Goal: Task Accomplishment & Management: Manage account settings

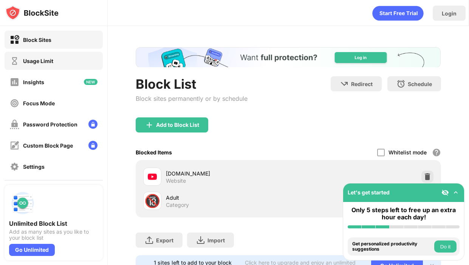
click at [81, 59] on div "Usage Limit" at bounding box center [54, 61] width 98 height 18
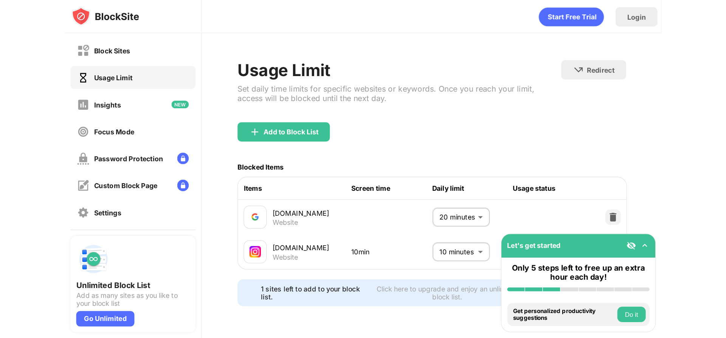
scroll to position [5, 0]
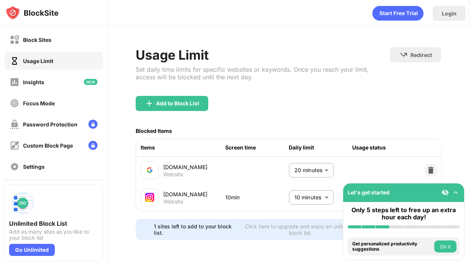
click at [457, 196] on img at bounding box center [456, 193] width 8 height 8
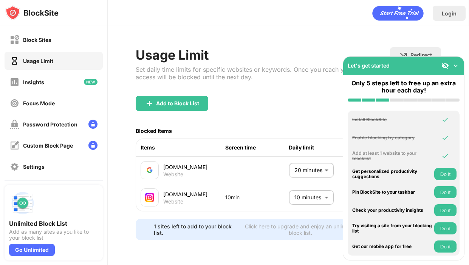
click at [457, 68] on img at bounding box center [456, 66] width 8 height 8
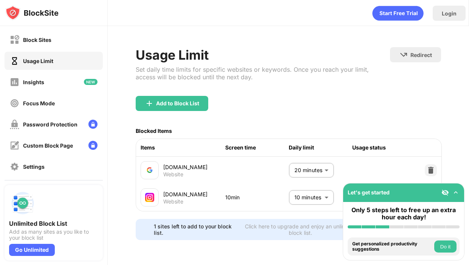
click at [311, 185] on body "Block Sites Usage Limit Insights Focus Mode Password Protection Custom Block Pa…" at bounding box center [234, 132] width 469 height 265
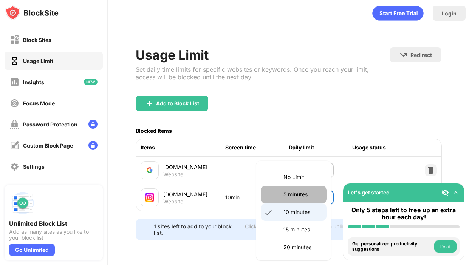
click at [305, 190] on li "5 minutes" at bounding box center [294, 194] width 66 height 17
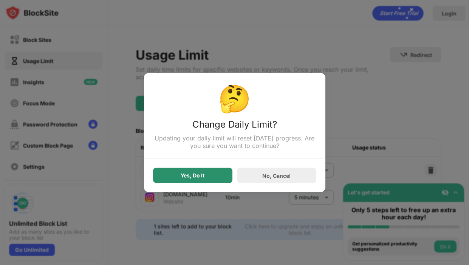
click at [195, 178] on div "Yes, Do It" at bounding box center [193, 176] width 24 height 6
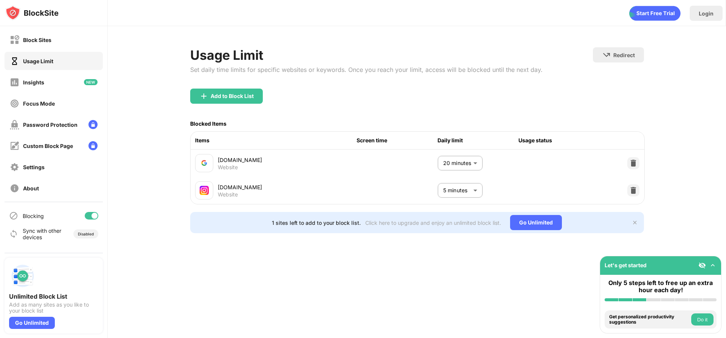
scroll to position [0, 0]
click at [462, 187] on body "Block Sites Usage Limit Insights Focus Mode Password Protection Custom Block Pa…" at bounding box center [363, 169] width 726 height 338
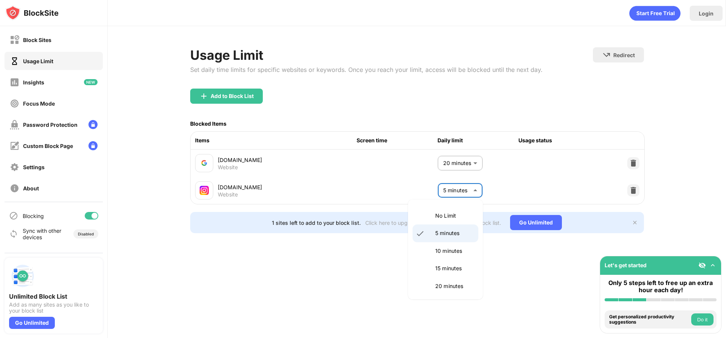
click at [462, 187] on div at bounding box center [363, 169] width 726 height 338
click at [462, 187] on body "Block Sites Usage Limit Insights Focus Mode Password Protection Custom Block Pa…" at bounding box center [363, 169] width 726 height 338
click at [449, 253] on p "10 minutes" at bounding box center [454, 250] width 39 height 8
type input "**"
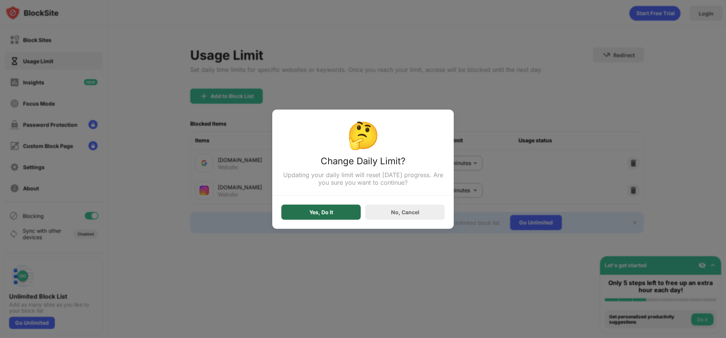
click at [344, 207] on div "Yes, Do It" at bounding box center [320, 211] width 79 height 15
